Goal: Task Accomplishment & Management: Use online tool/utility

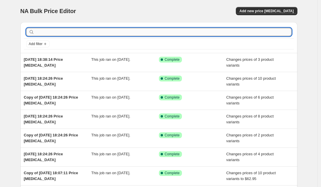
click at [63, 34] on input "text" at bounding box center [164, 32] width 256 height 8
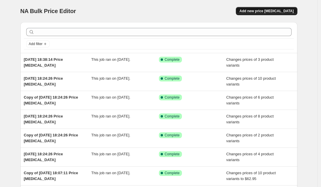
click at [264, 10] on span "Add new price change job" at bounding box center [266, 11] width 54 height 5
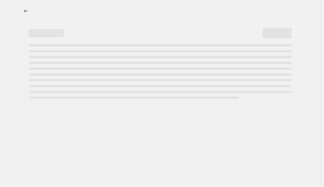
select select "percentage"
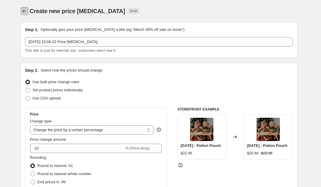
click at [24, 10] on icon "Price change jobs" at bounding box center [25, 11] width 6 height 6
